Goal: Use online tool/utility: Use online tool/utility

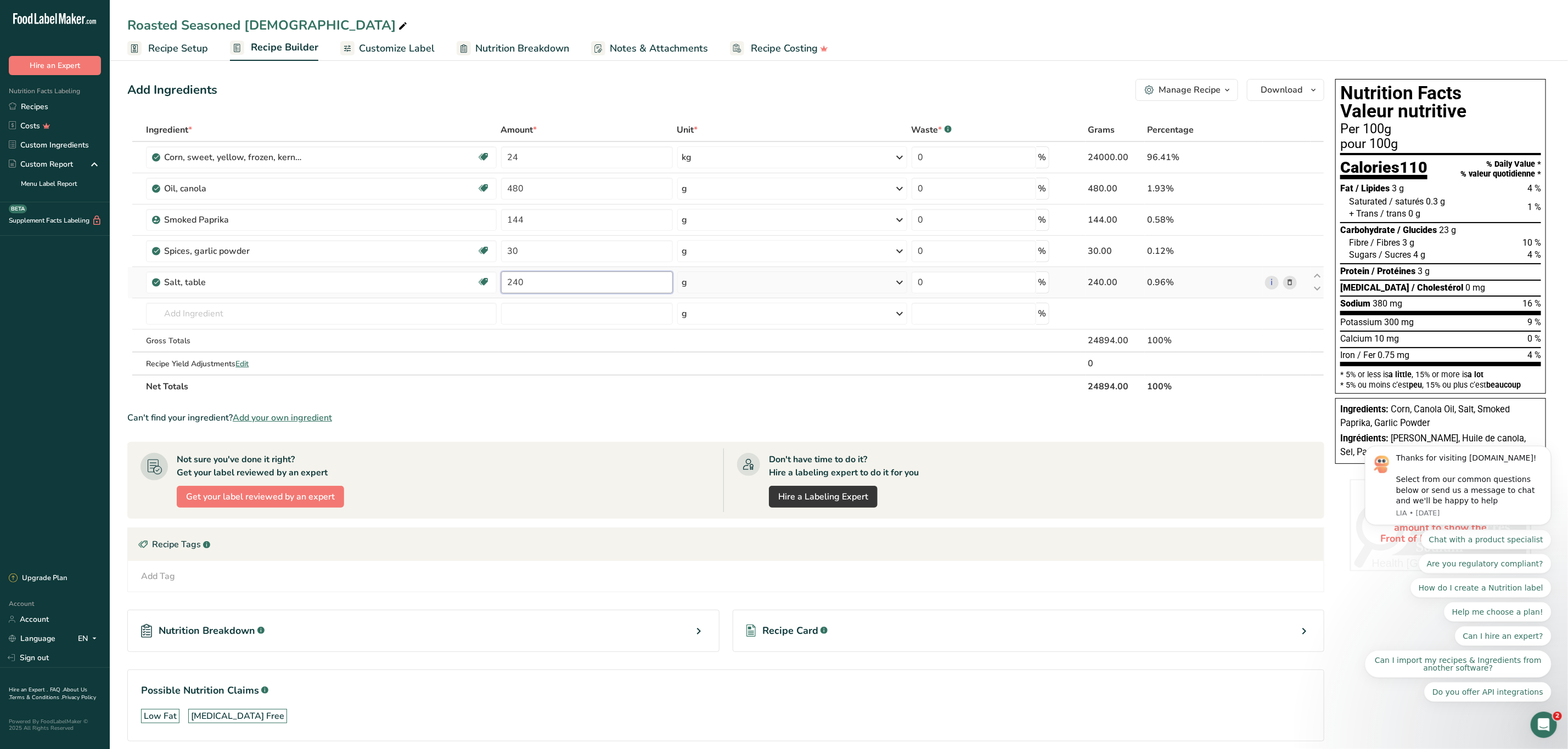
drag, startPoint x: 528, startPoint y: 285, endPoint x: 501, endPoint y: 281, distance: 27.3
click at [501, 281] on input "240" at bounding box center [587, 282] width 171 height 22
type input "120"
click at [784, 279] on div "Ingredient * Amount * Unit * Waste * .a-a{fill:#347362;}.b-a{fill:#fff;} Grams …" at bounding box center [725, 258] width 1197 height 279
click at [1304, 87] on button "Download" at bounding box center [1286, 90] width 78 height 22
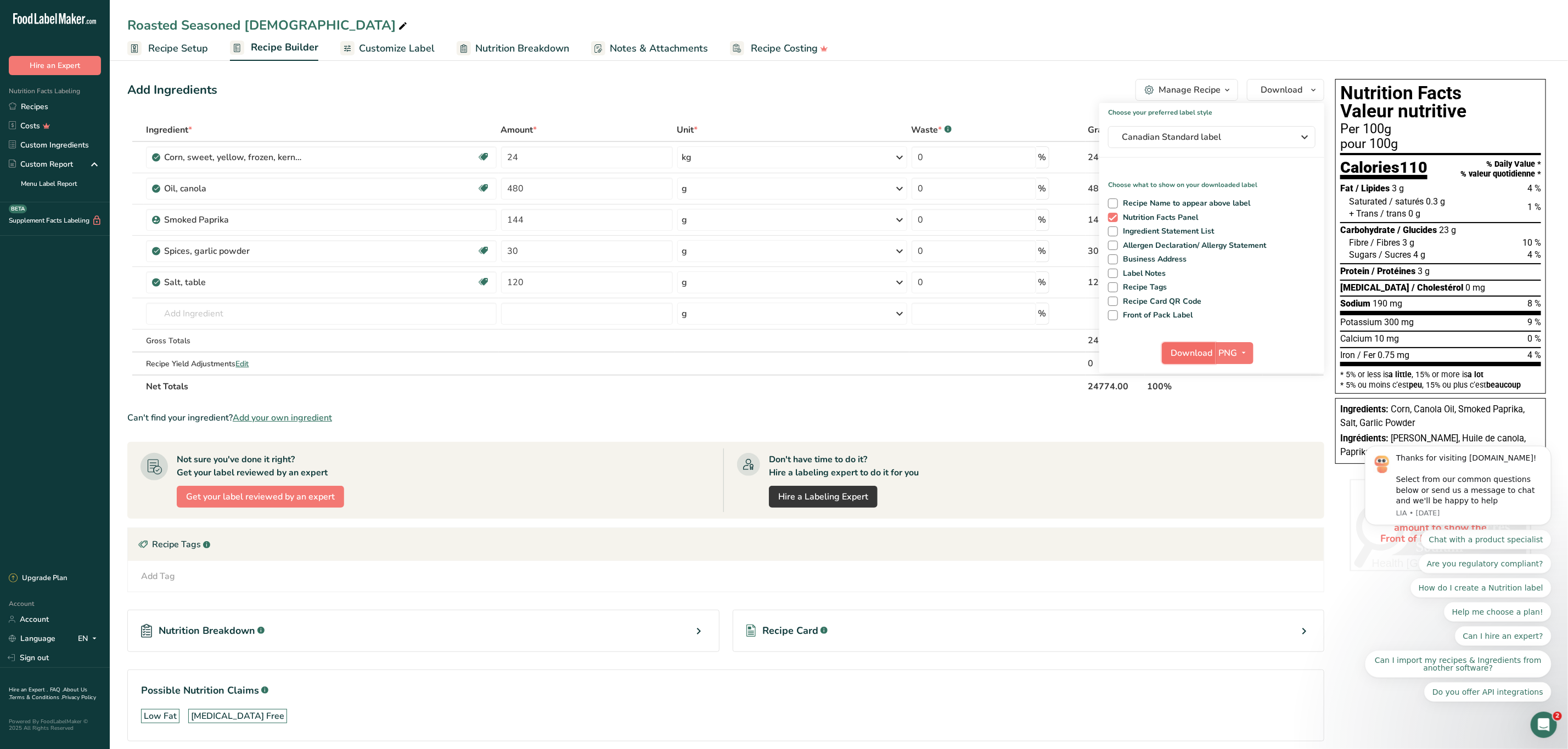
click at [1205, 352] on span "Download" at bounding box center [1192, 353] width 41 height 14
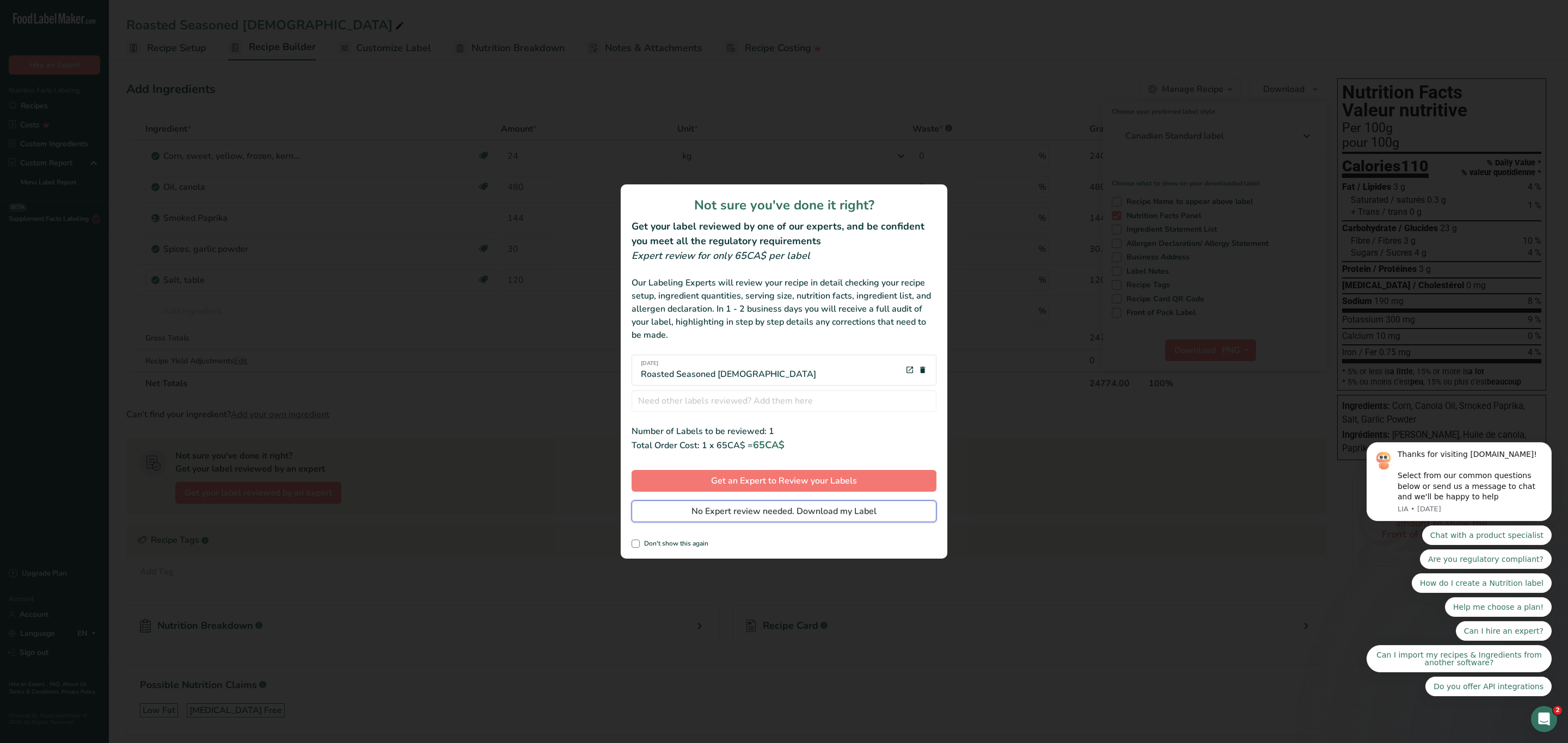
click at [835, 511] on span "No Expert review needed. Download my Label" at bounding box center [784, 511] width 185 height 13
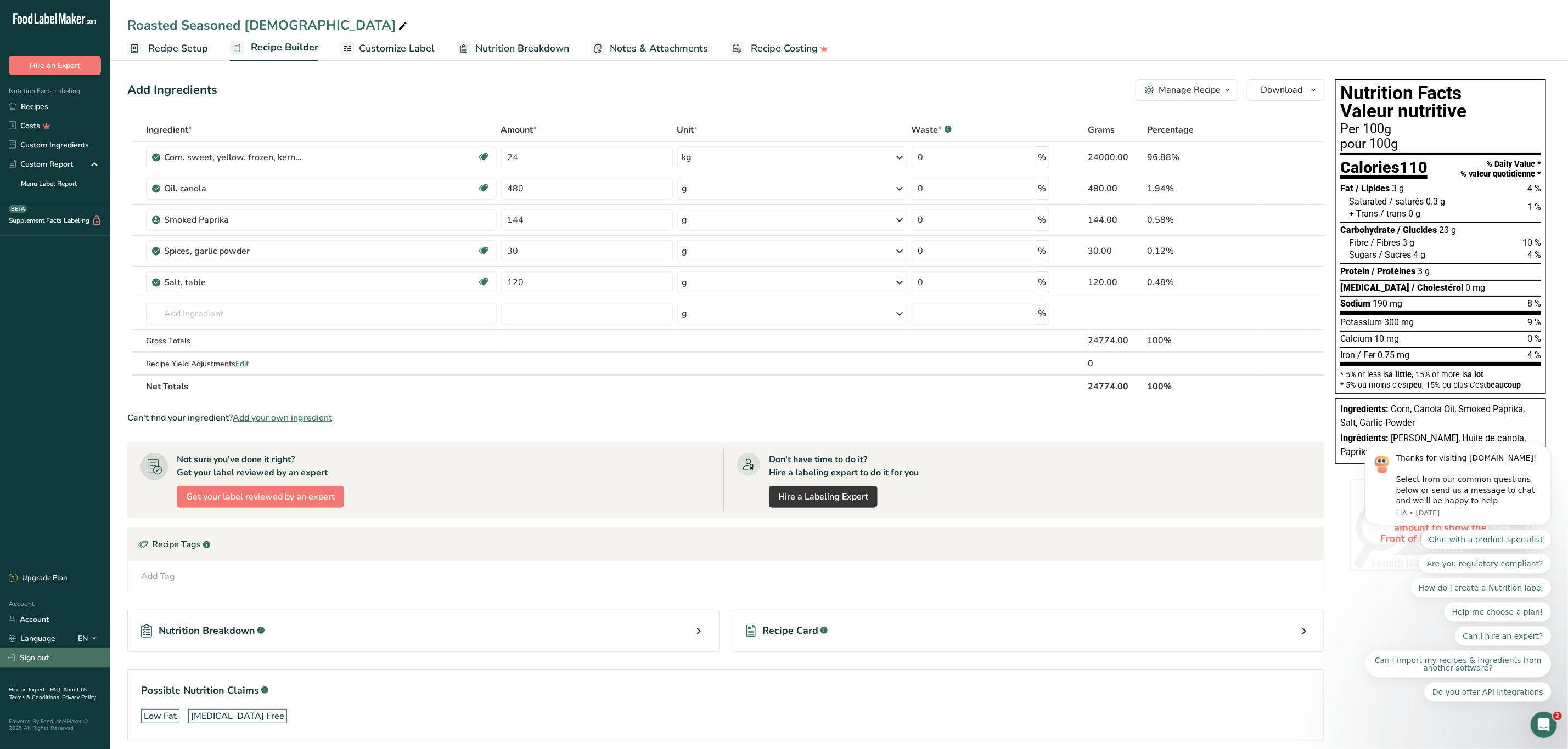
click at [25, 661] on link "Sign out" at bounding box center [55, 657] width 110 height 19
